Goal: Check status: Check status

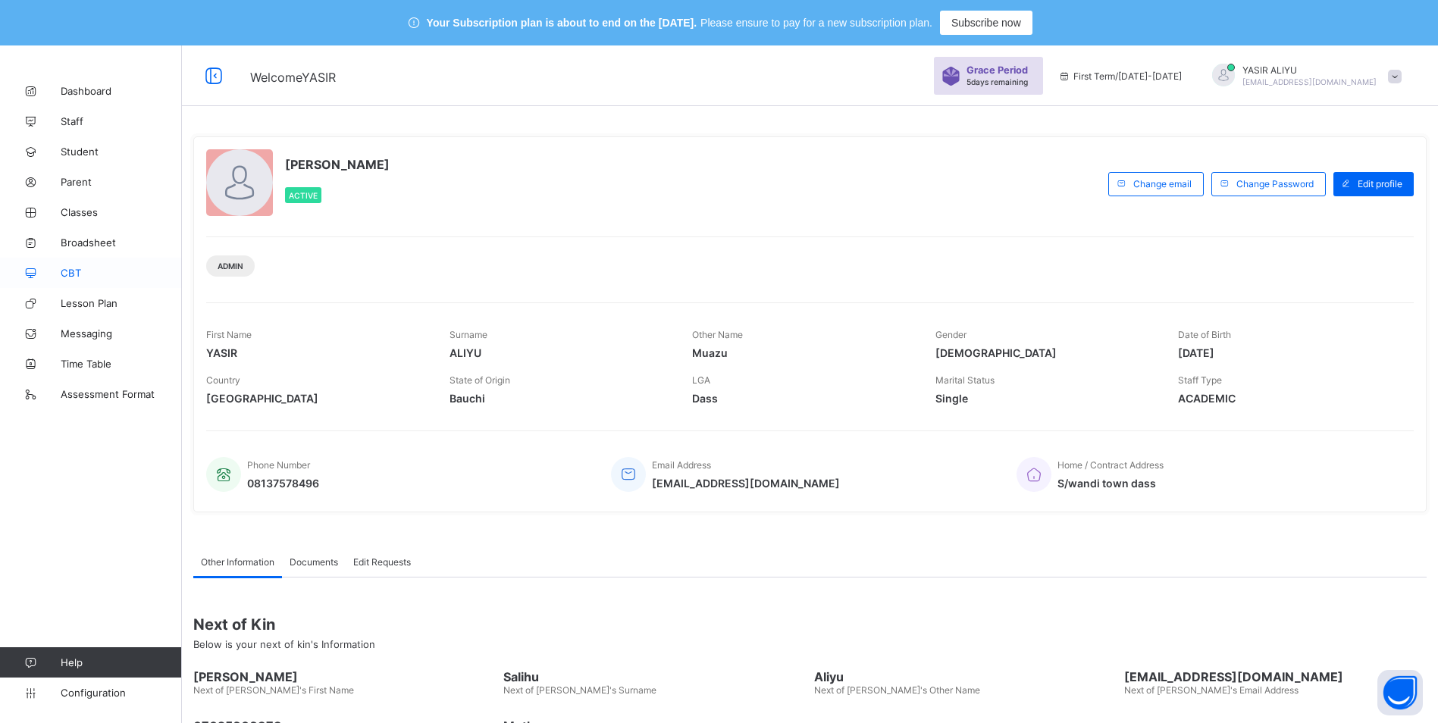
click at [85, 263] on link "CBT" at bounding box center [91, 273] width 182 height 30
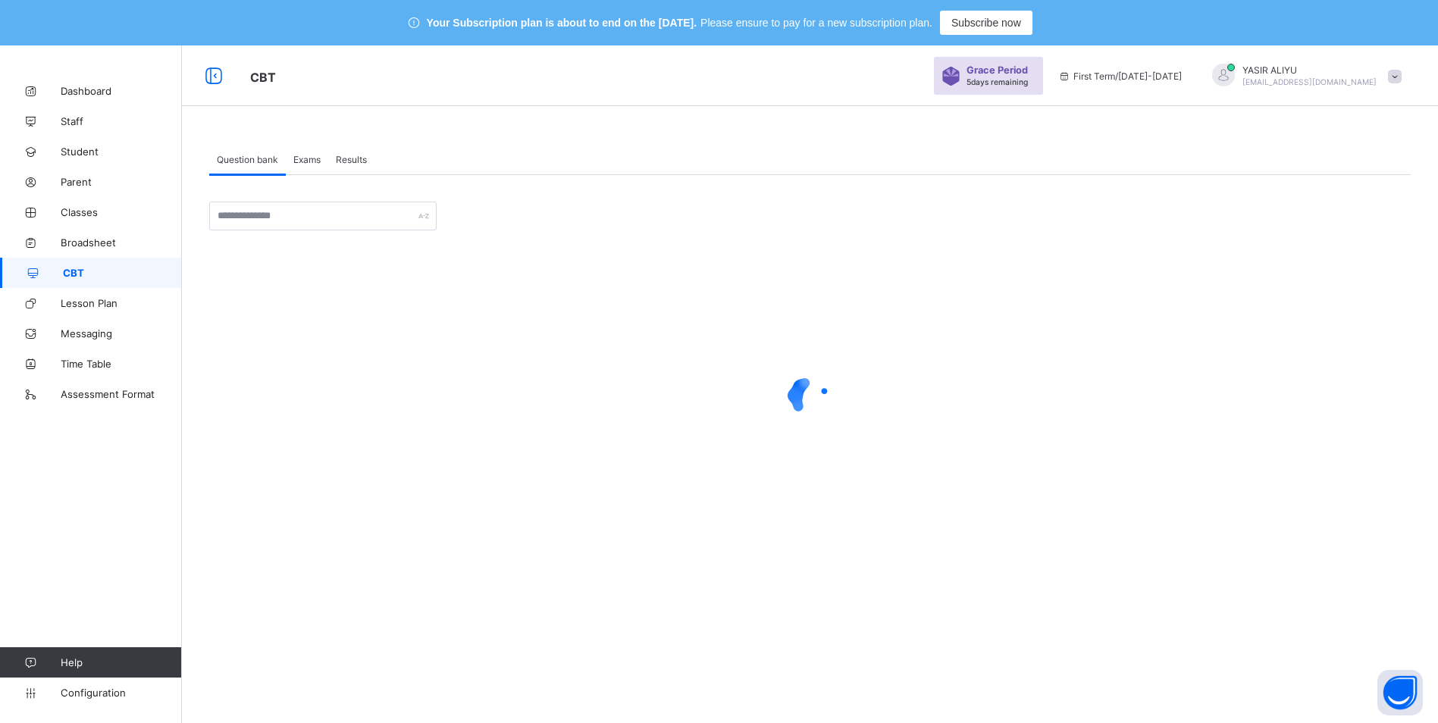
click at [352, 156] on span "Results" at bounding box center [351, 159] width 31 height 11
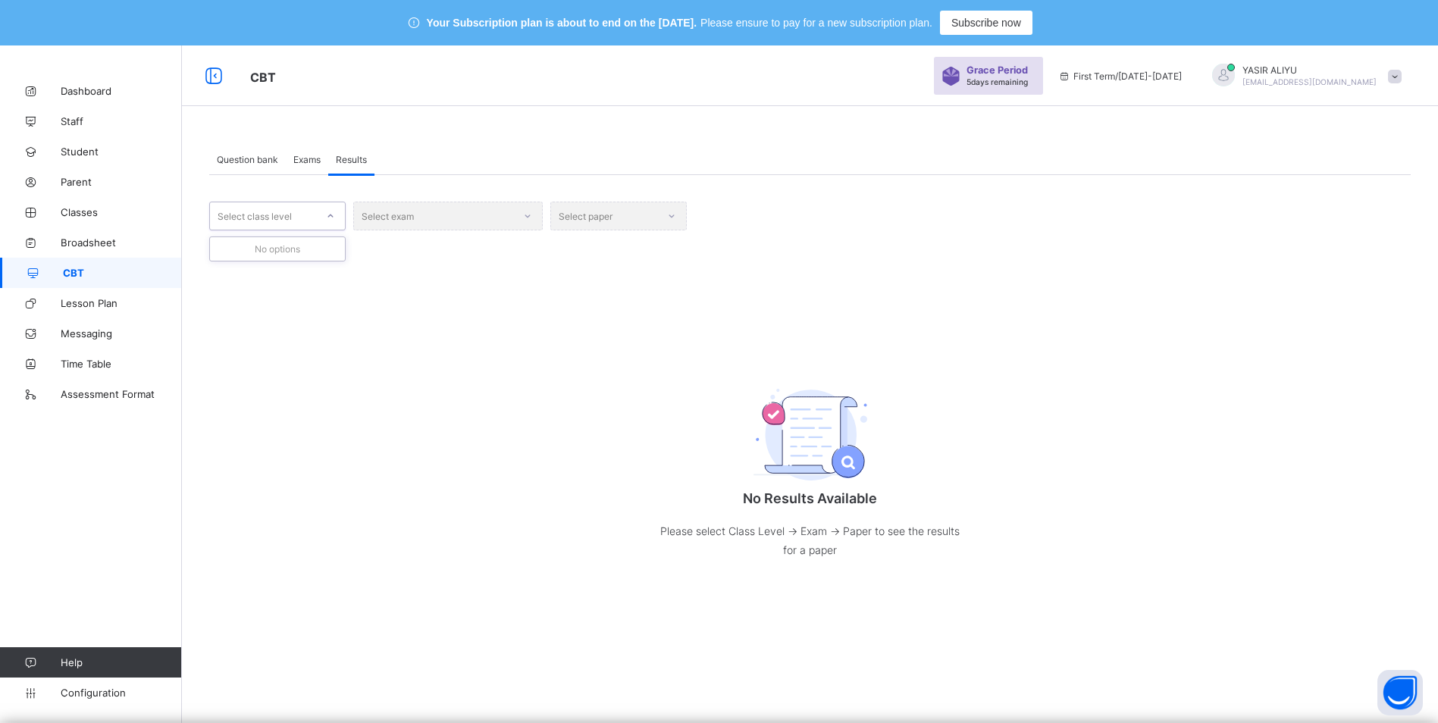
click at [301, 218] on div "Select class level" at bounding box center [263, 215] width 106 height 21
click at [253, 408] on div "YEAR 11" at bounding box center [277, 402] width 135 height 23
click at [523, 215] on div "Select exam" at bounding box center [447, 216] width 189 height 29
click at [529, 218] on div "Select exam" at bounding box center [447, 216] width 189 height 29
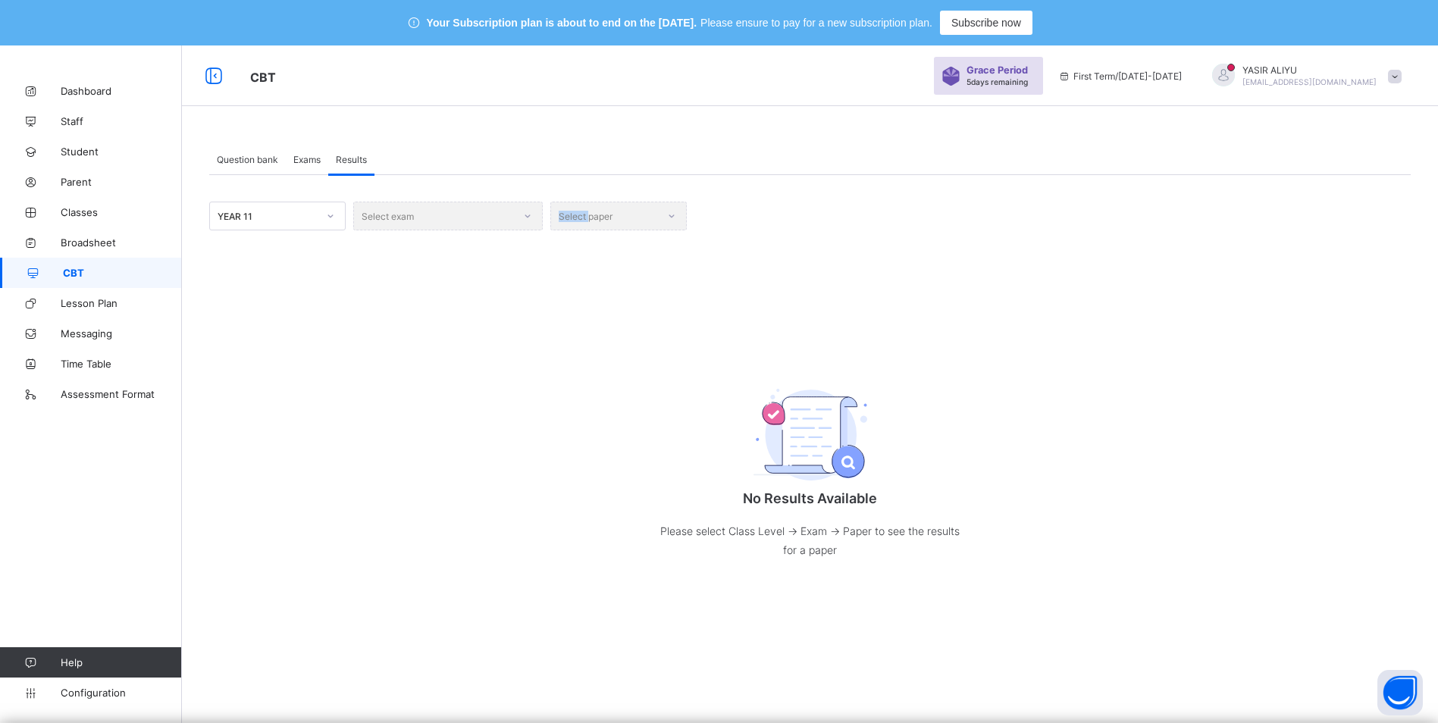
click at [529, 218] on div "Select exam" at bounding box center [447, 216] width 189 height 29
click at [333, 214] on icon at bounding box center [330, 215] width 9 height 15
click at [323, 441] on div "YEAR 11" at bounding box center [277, 444] width 135 height 23
click at [532, 218] on div "Select exam" at bounding box center [447, 216] width 189 height 29
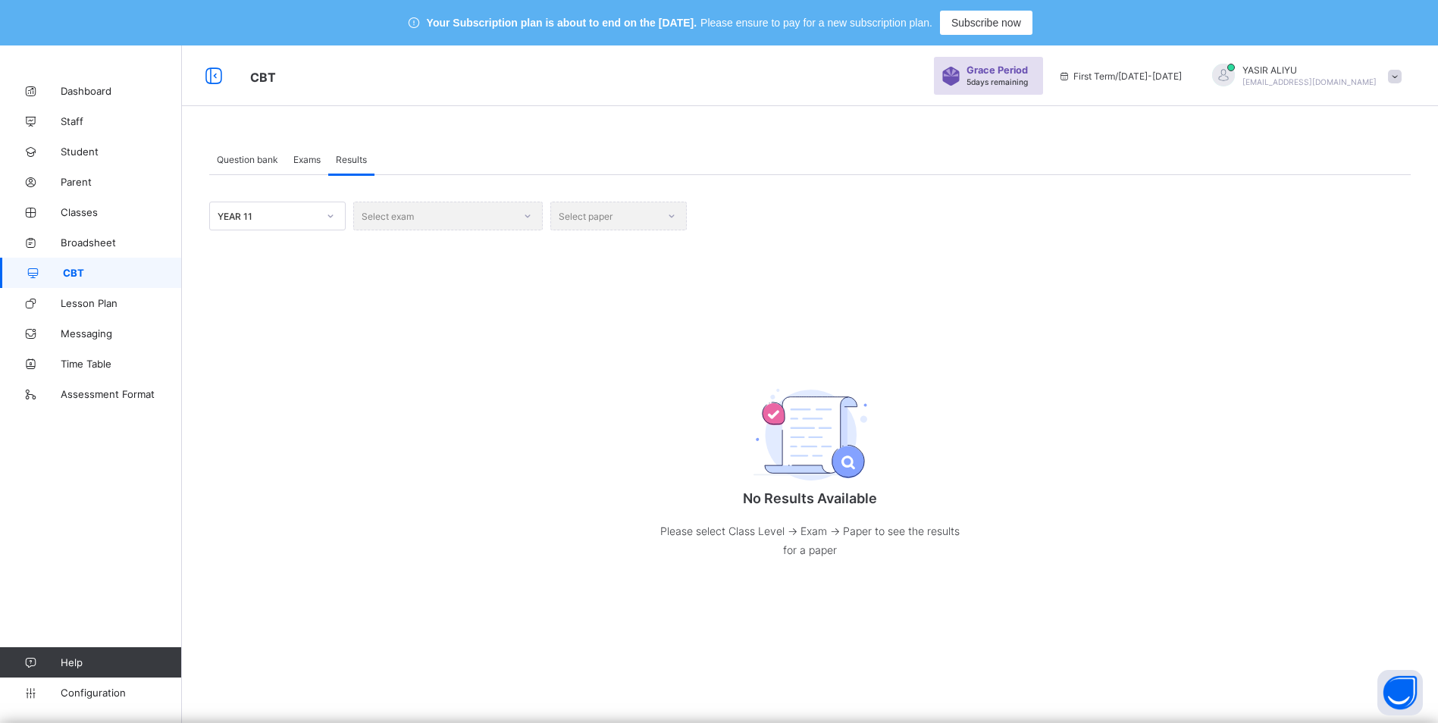
click at [532, 218] on div "Select exam" at bounding box center [447, 216] width 189 height 29
click at [526, 218] on div "Select exam" at bounding box center [447, 216] width 189 height 29
click at [264, 219] on div "YEAR 11" at bounding box center [268, 216] width 100 height 11
click at [415, 355] on div "No Results Available Please select Class Level -> Exam -> Paper to see the resu…" at bounding box center [809, 468] width 1201 height 243
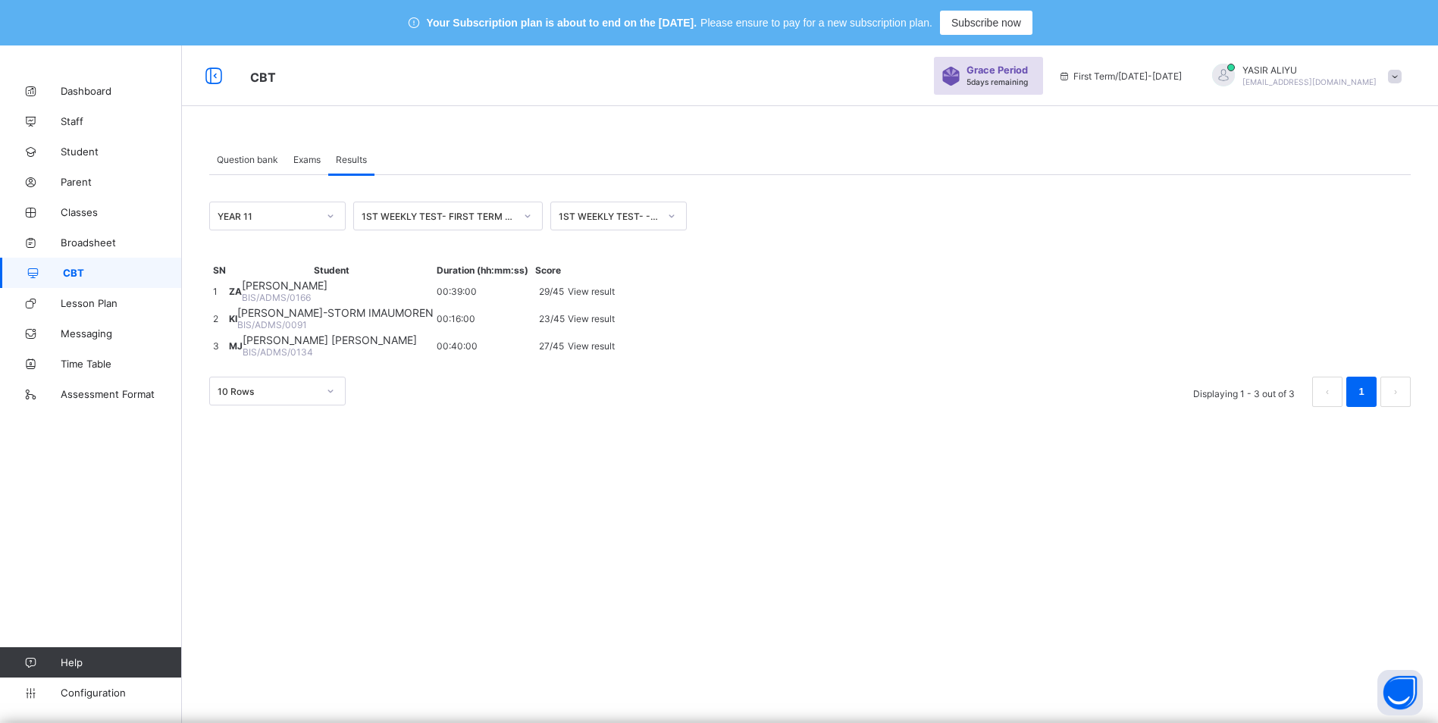
click at [615, 297] on div "View result" at bounding box center [591, 291] width 47 height 11
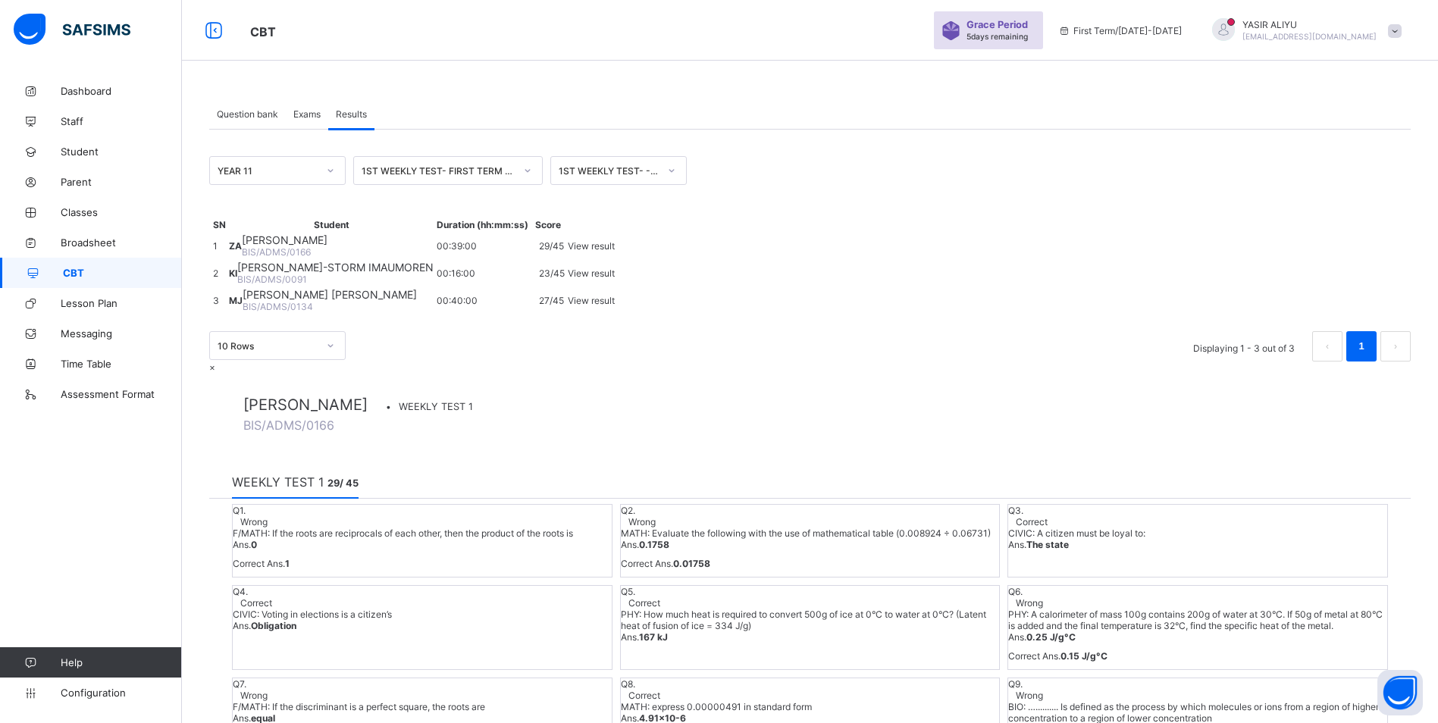
scroll to position [0, 0]
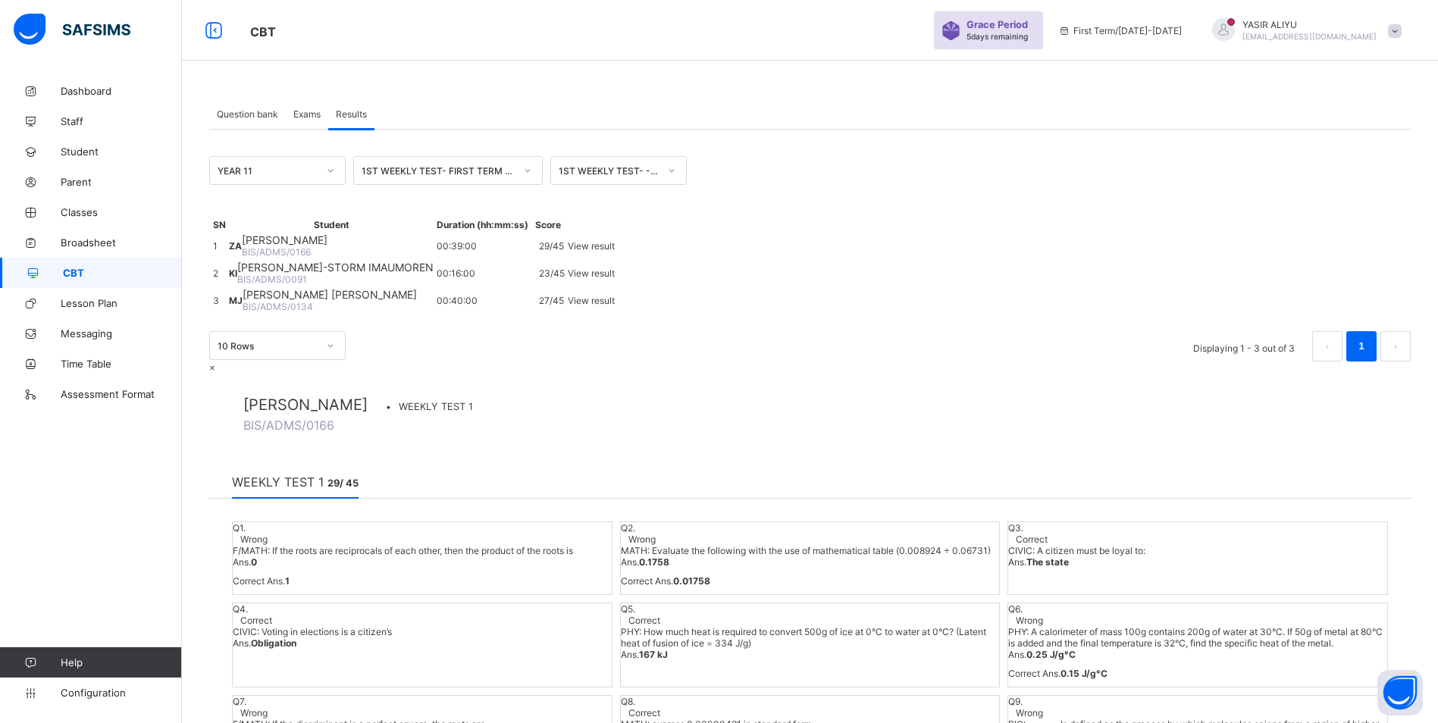
click at [660, 615] on span "Correct" at bounding box center [644, 620] width 32 height 11
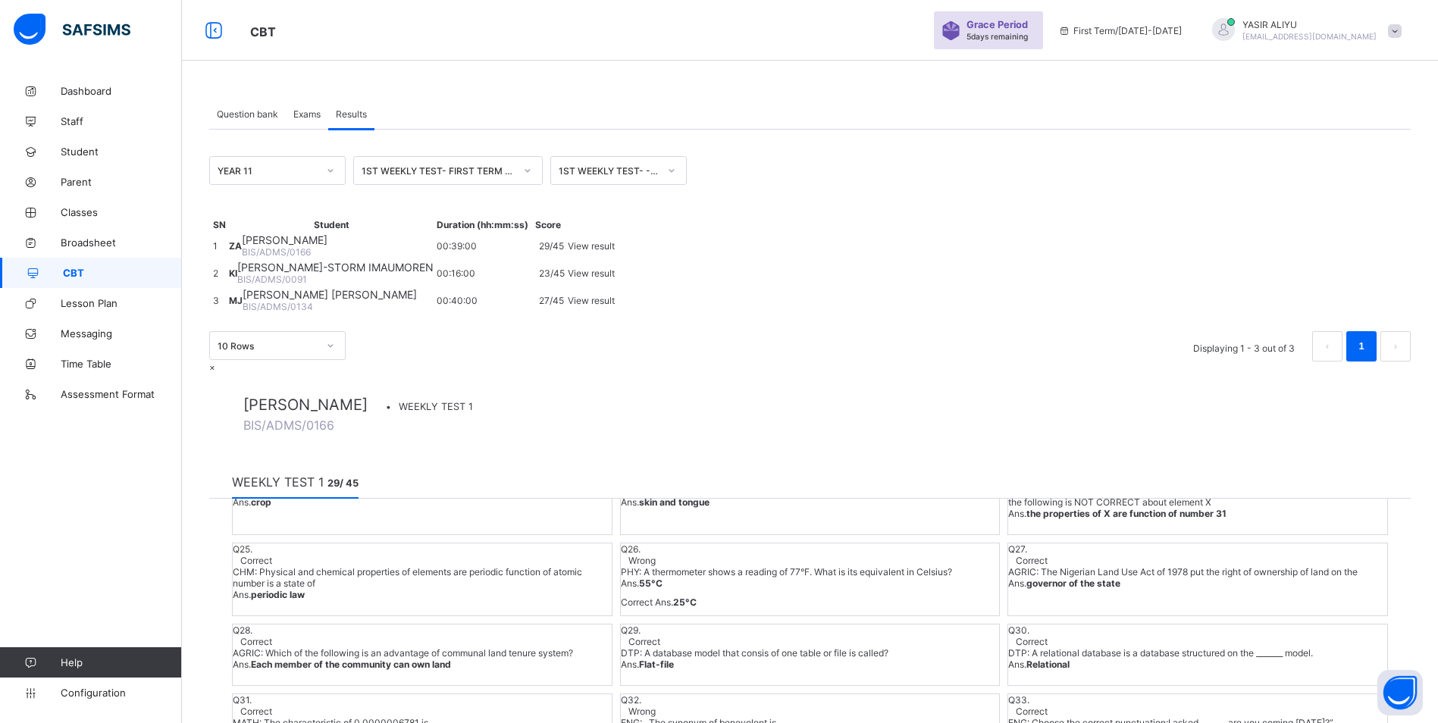
scroll to position [587, 0]
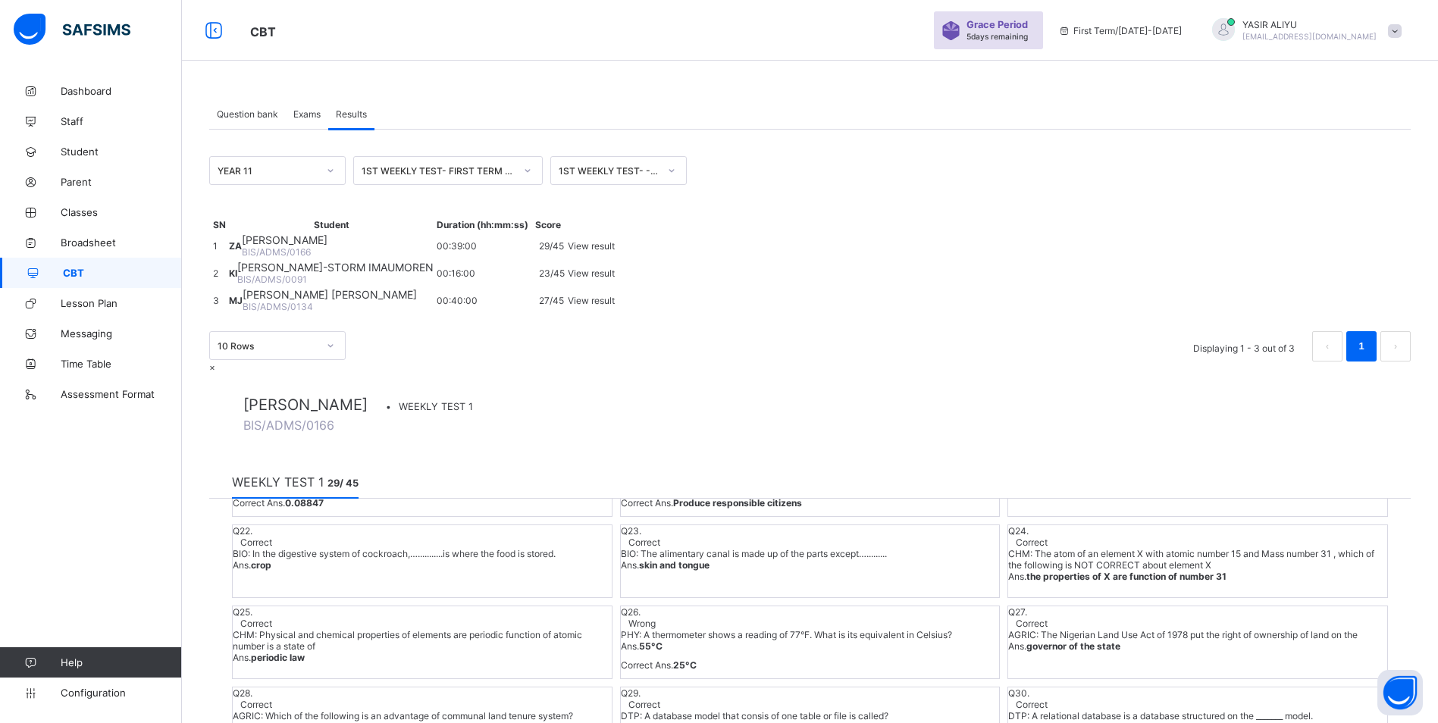
click at [215, 361] on span "×" at bounding box center [212, 366] width 6 height 11
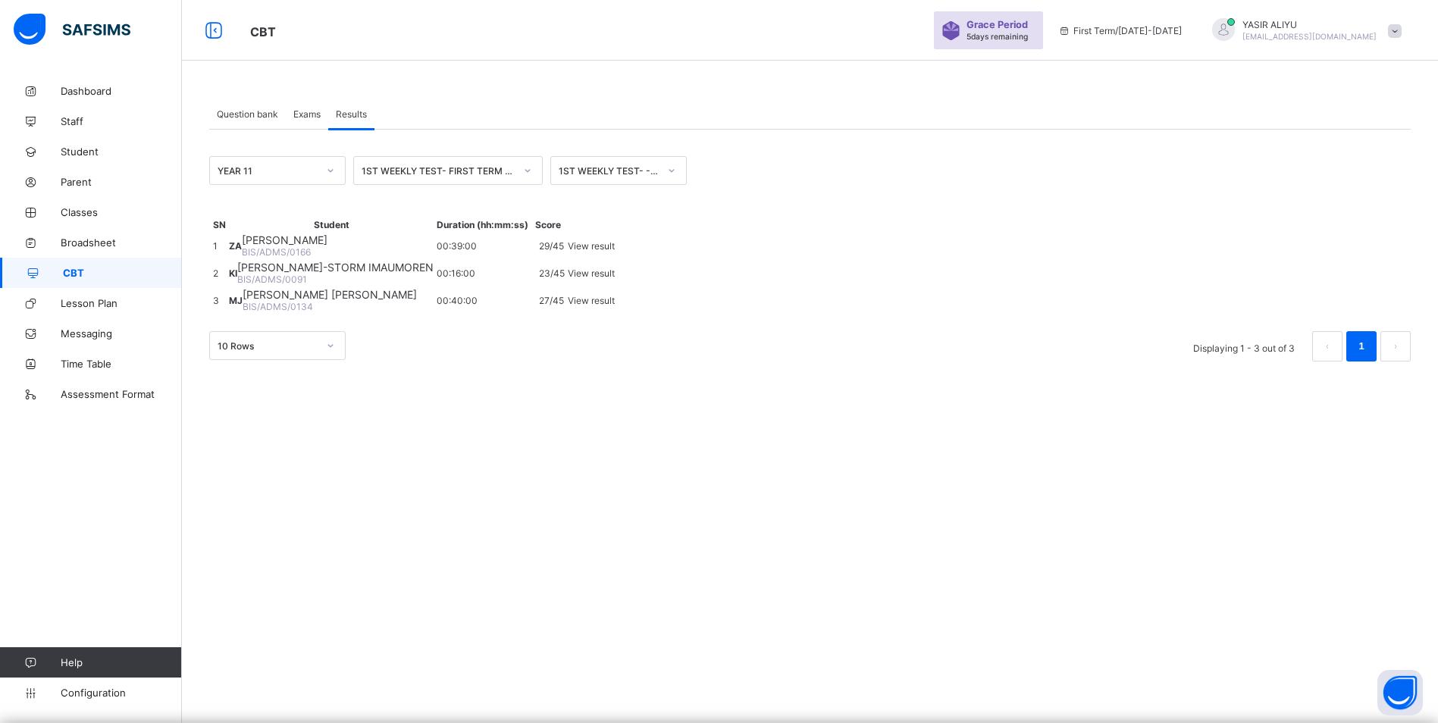
click at [615, 279] on span "View result" at bounding box center [591, 273] width 47 height 11
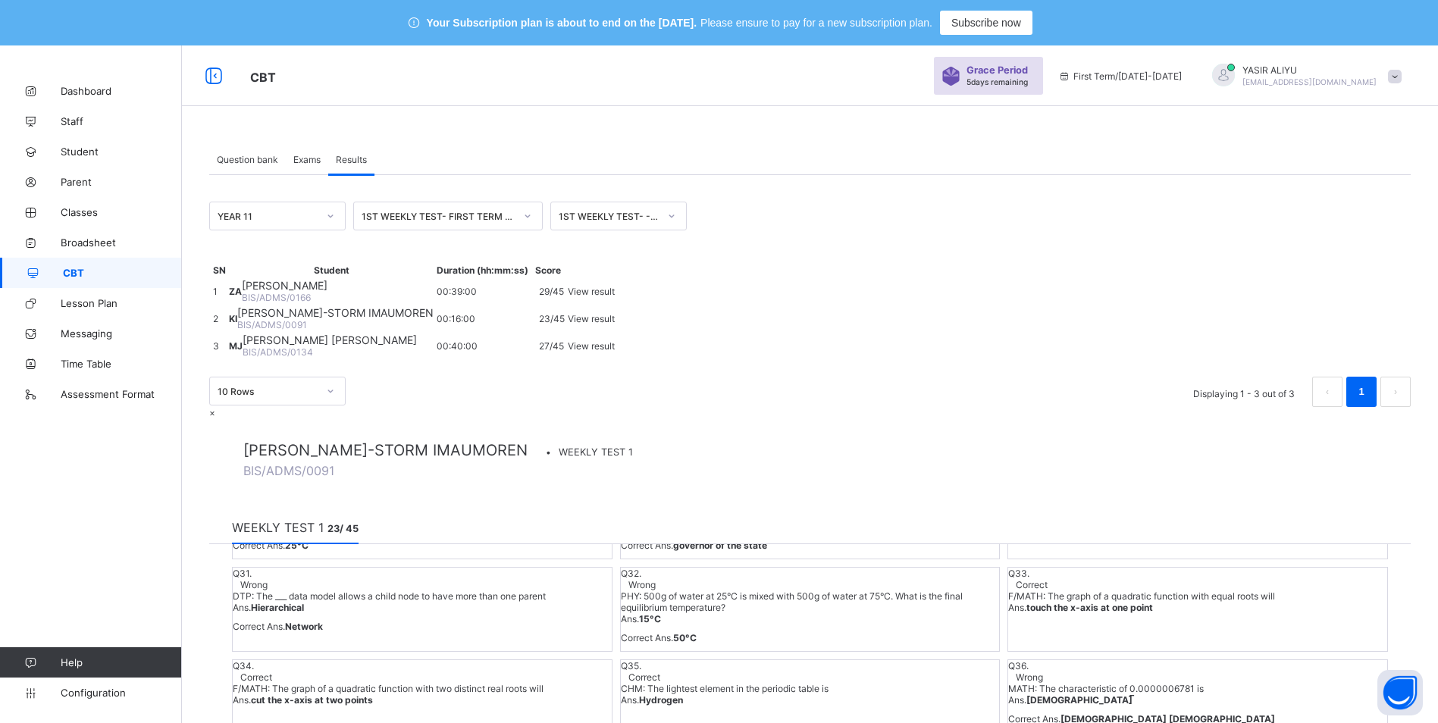
scroll to position [1357, 0]
drag, startPoint x: 100, startPoint y: 132, endPoint x: 187, endPoint y: 148, distance: 88.6
click at [243, 441] on div "[PERSON_NAME]-STORM IMAUMOREN • WEEKLY TEST 1 BIS/ADMS/0091" at bounding box center [441, 459] width 397 height 37
copy div "[PERSON_NAME]-STORM IMAUMOREN • WEEKLY TEST 1 BIS/ADMS/0091"
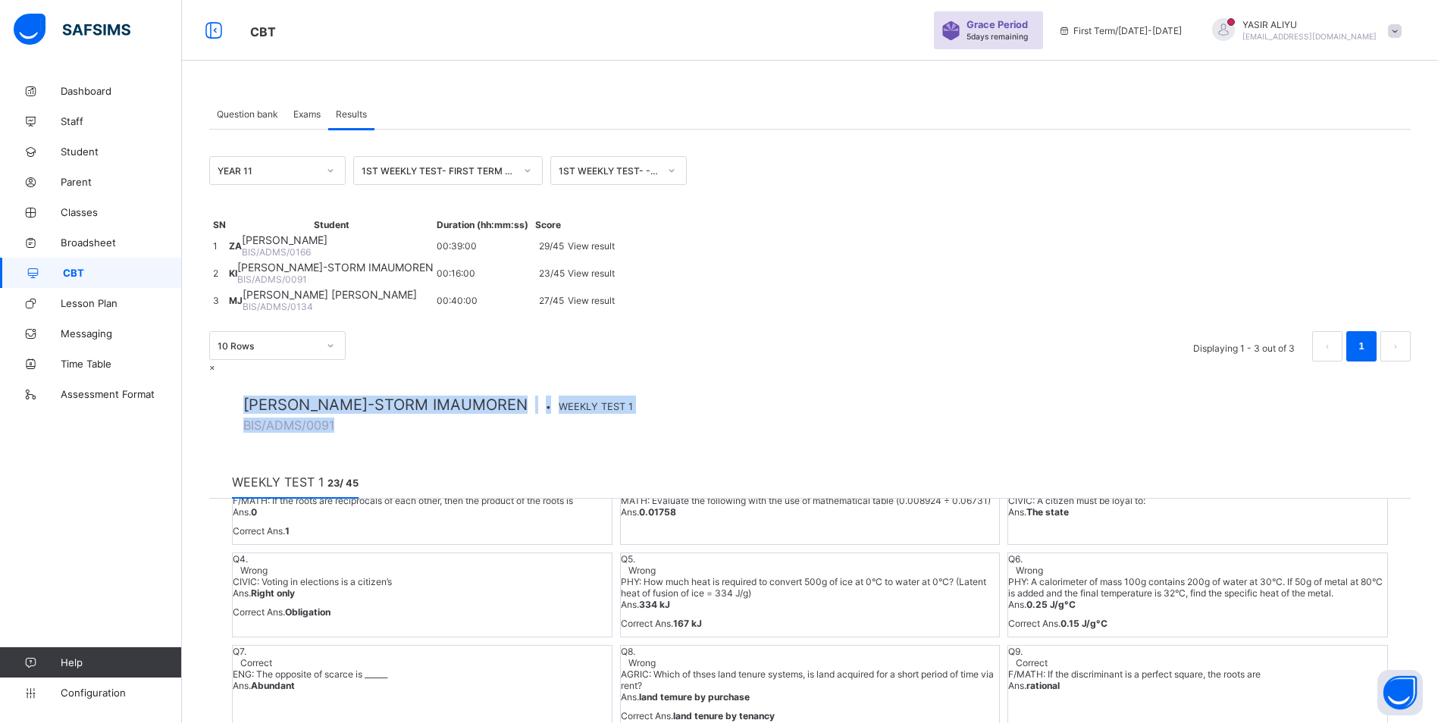
scroll to position [76, 0]
